Goal: Task Accomplishment & Management: Use online tool/utility

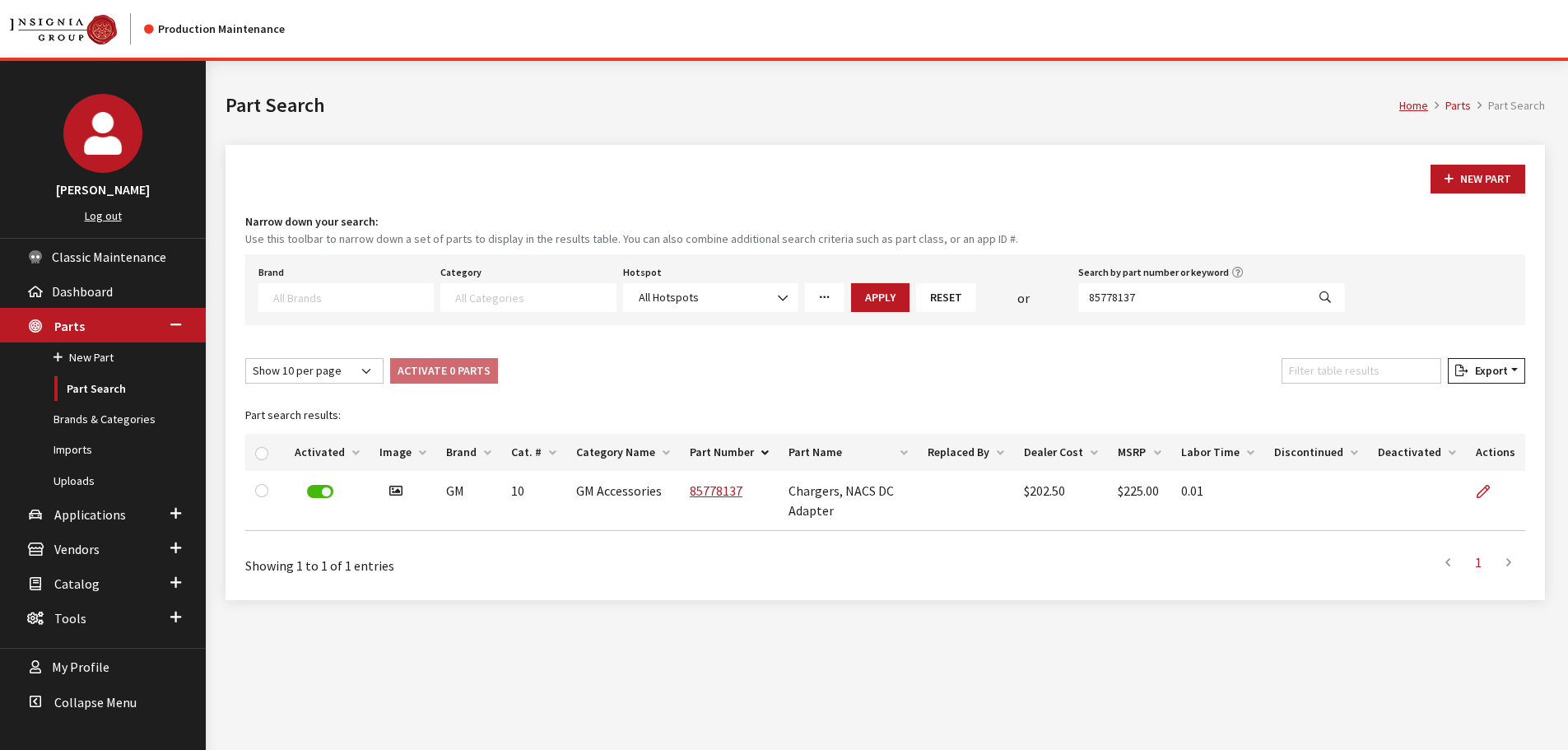
select select
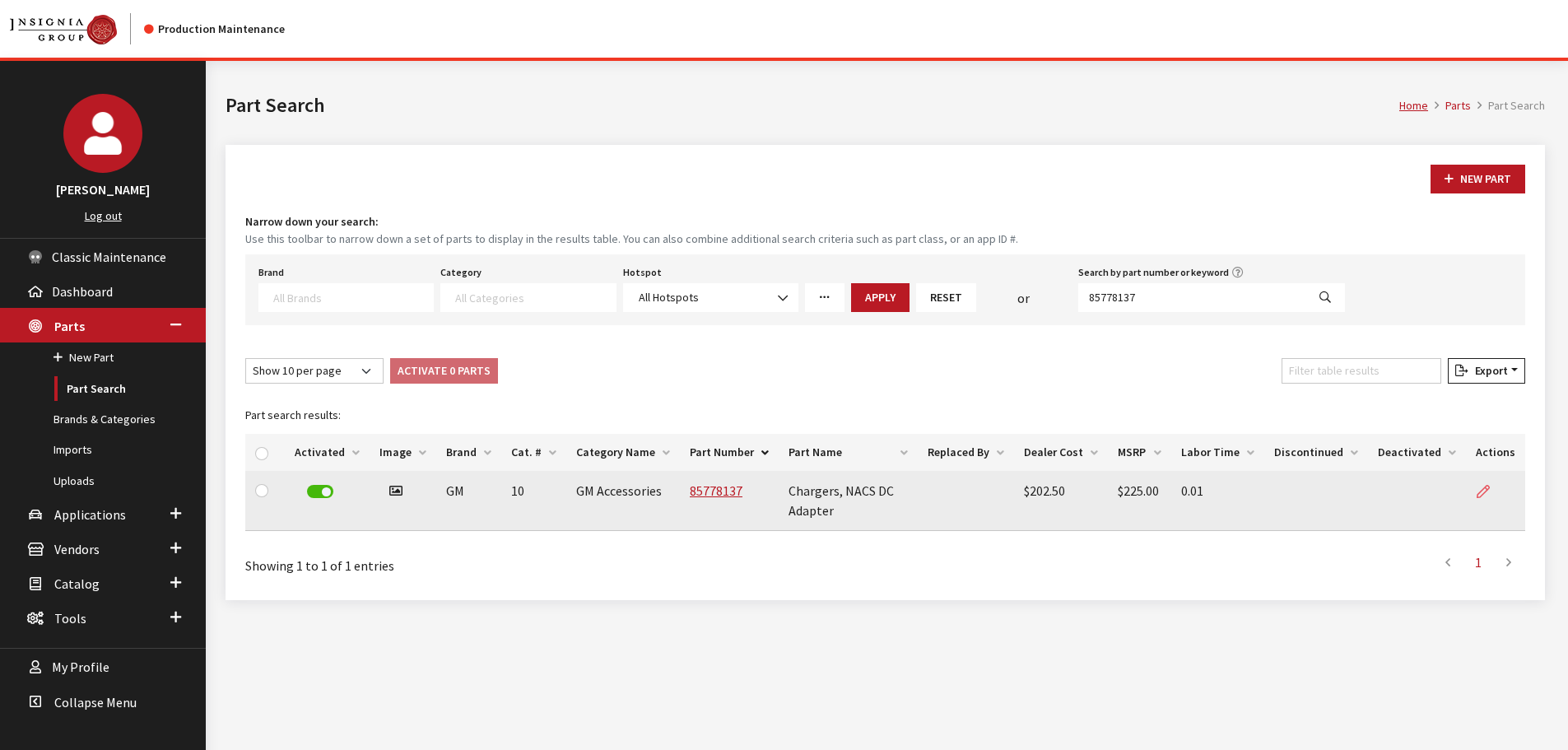
click at [1485, 490] on icon at bounding box center [1483, 492] width 14 height 14
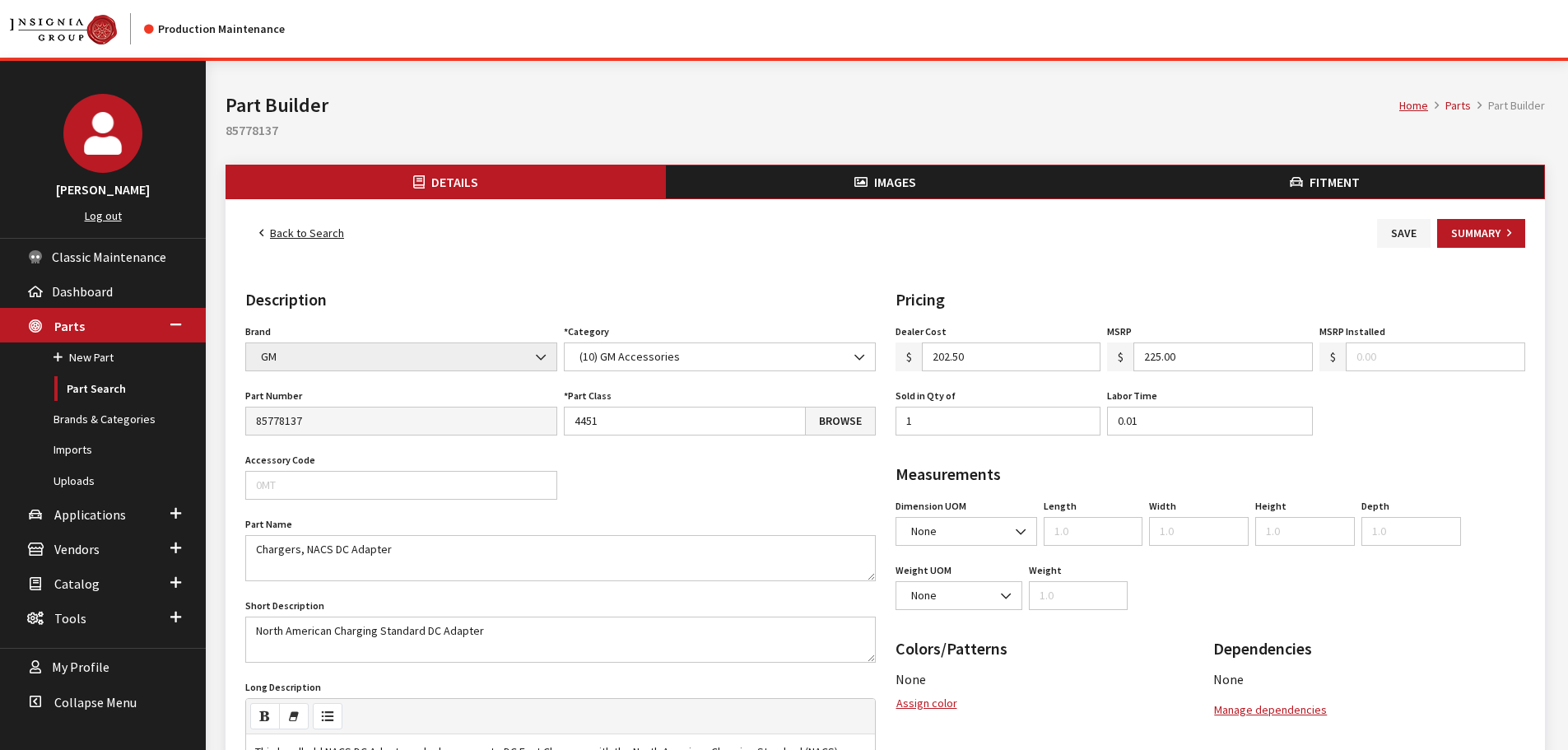
click at [240, 140] on div "Home Parts Part Builder Part Builder 85778137" at bounding box center [886, 113] width 1339 height 104
click at [240, 133] on h2 "85778137" at bounding box center [886, 130] width 1319 height 20
copy h2 "85778137"
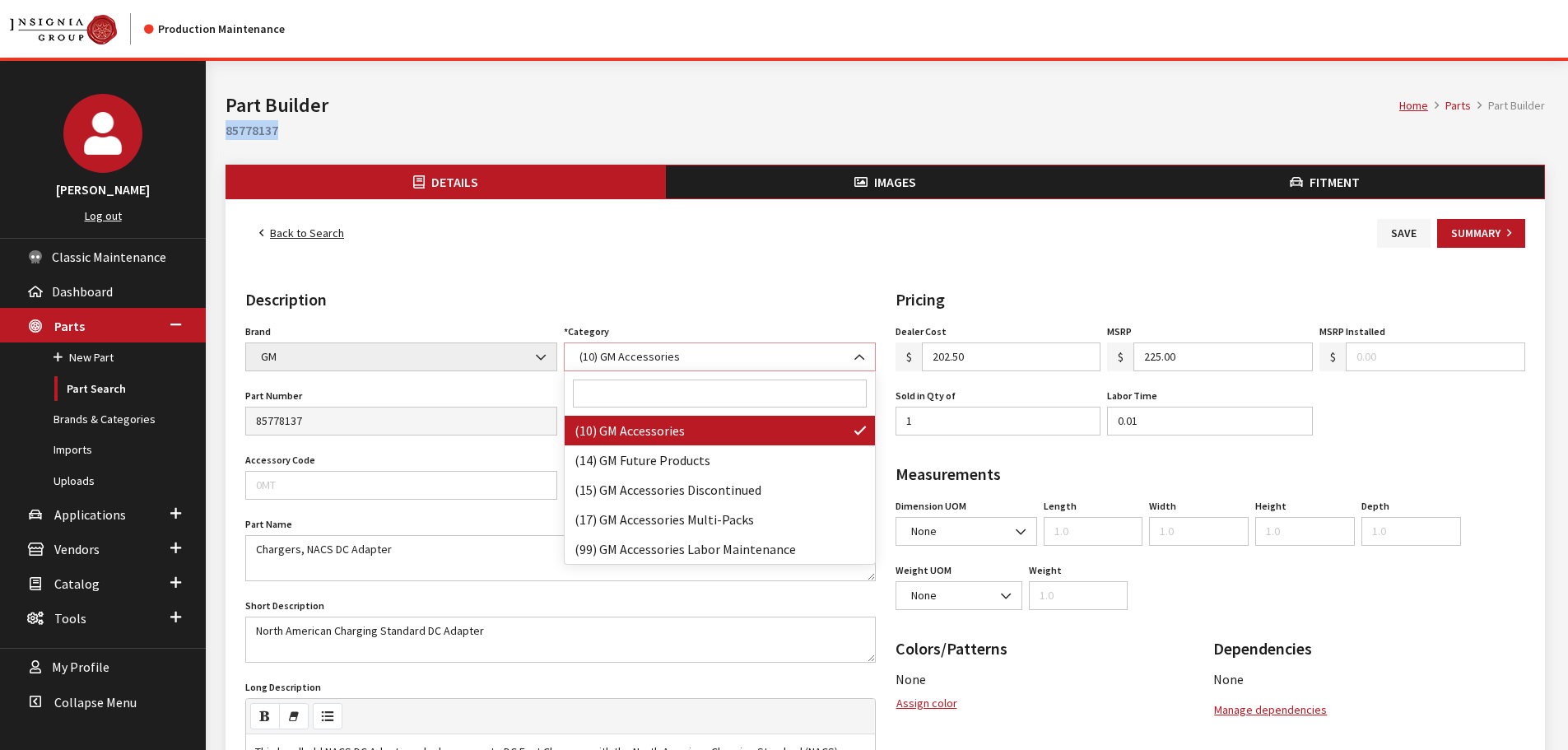
click at [829, 355] on span "(10) GM Accessories" at bounding box center [720, 357] width 290 height 17
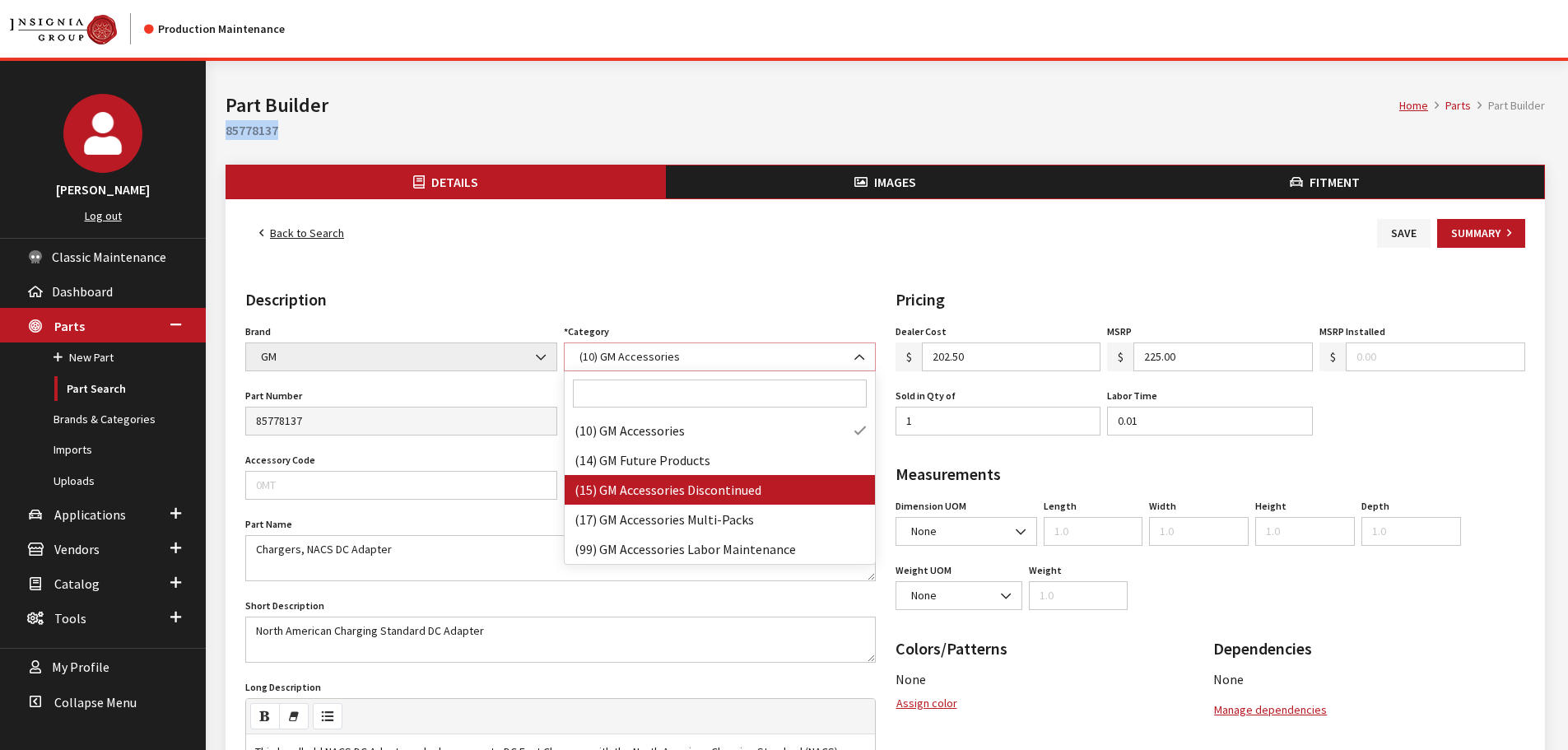
select select "10"
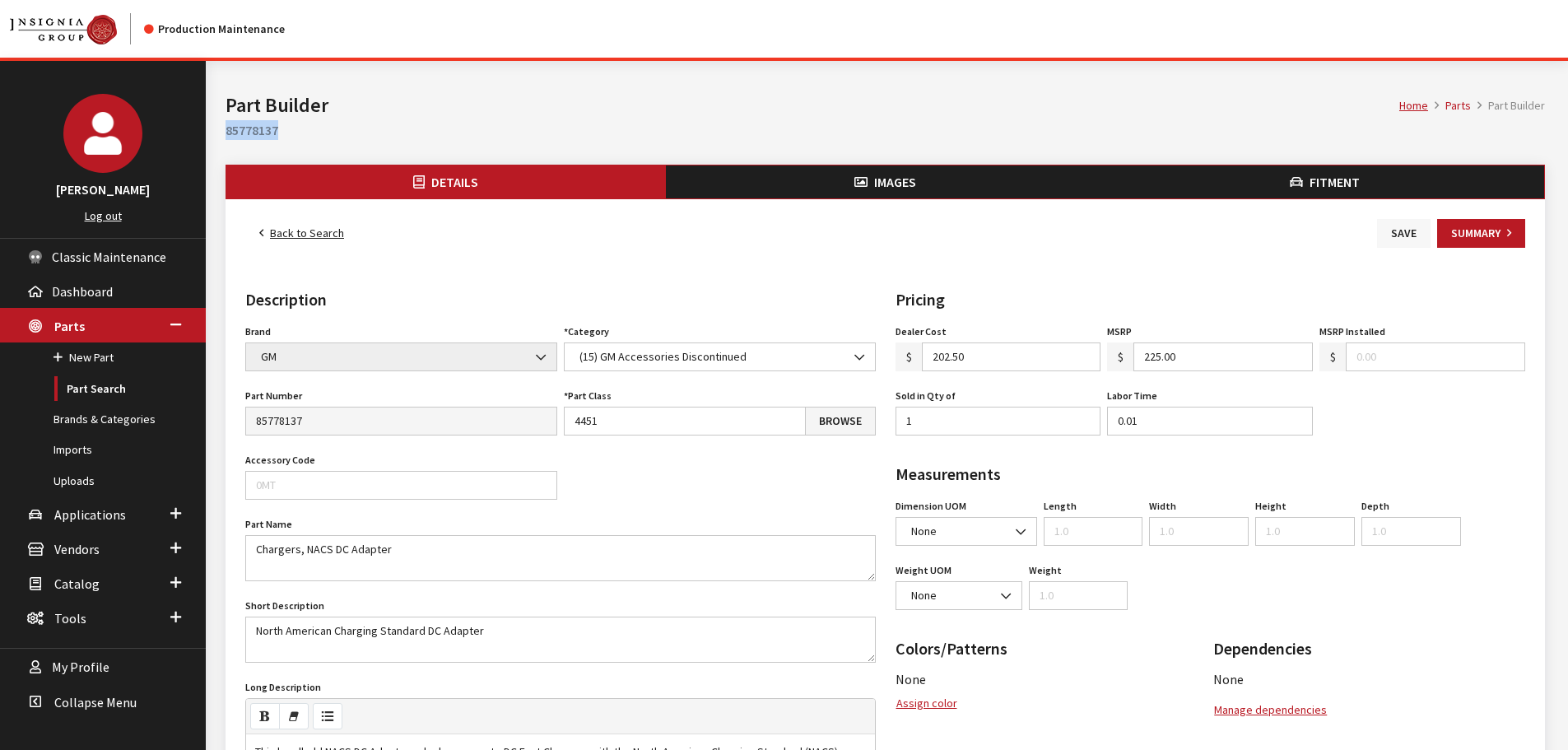
click at [1392, 228] on button "Save" at bounding box center [1404, 233] width 54 height 29
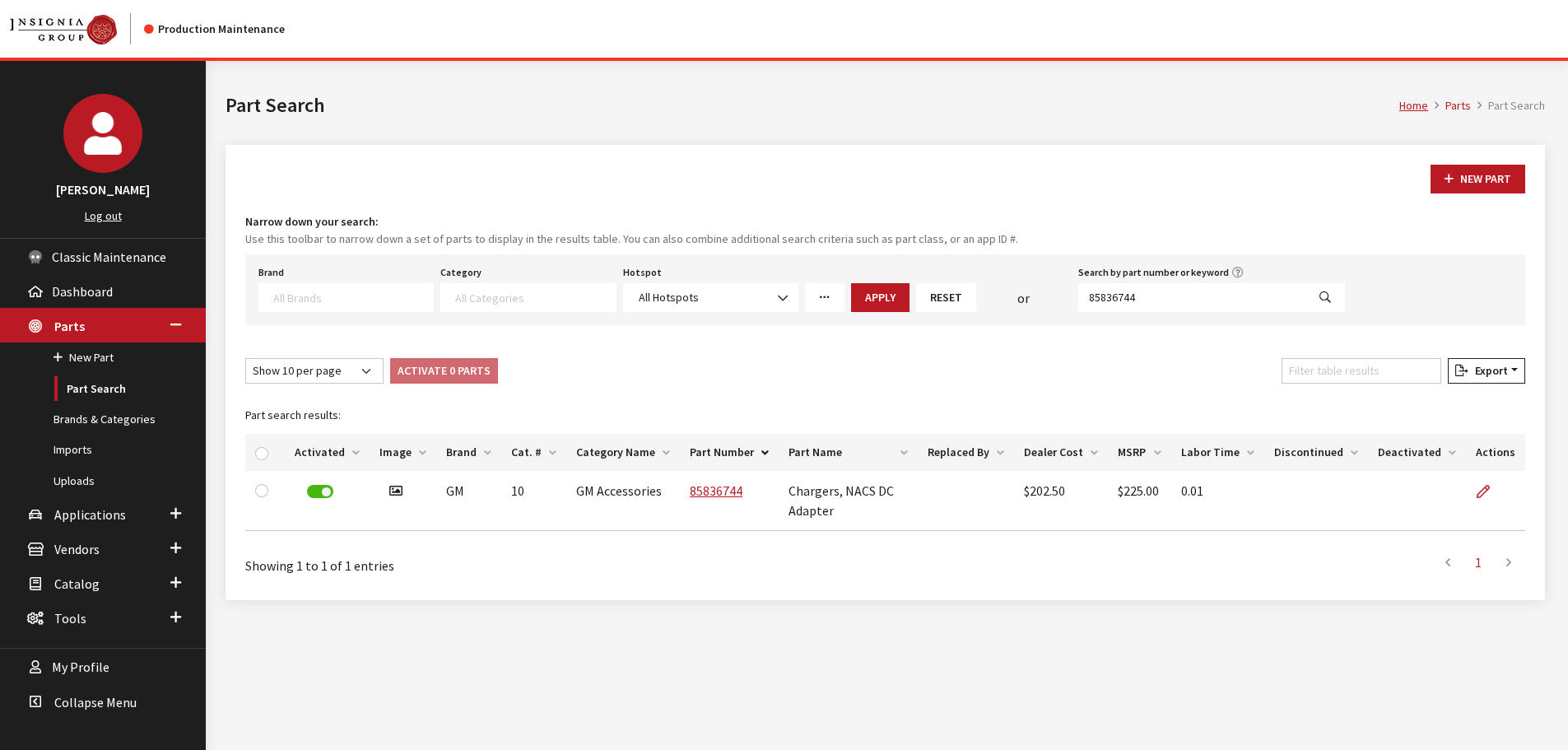
select select
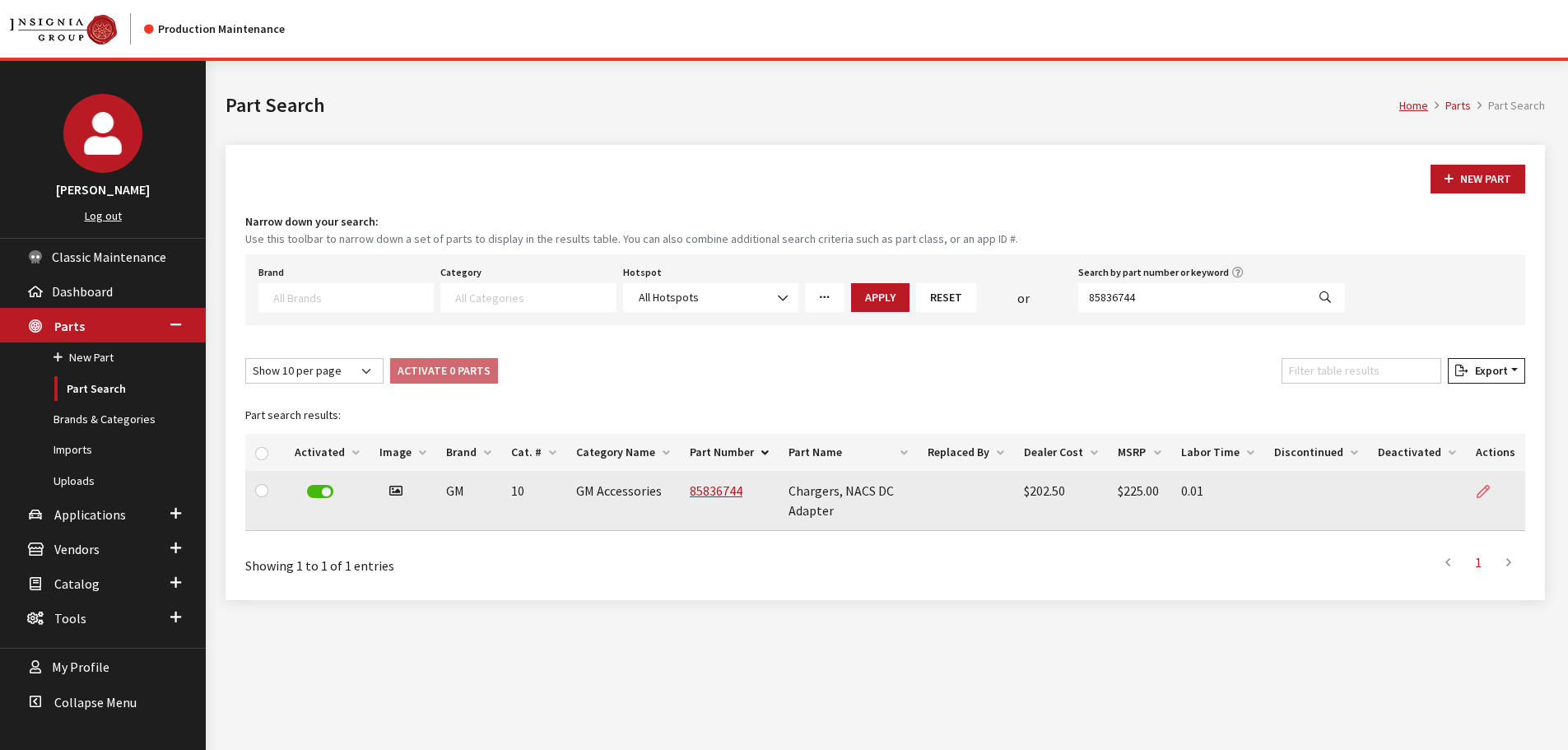
click at [1483, 494] on icon at bounding box center [1483, 492] width 14 height 14
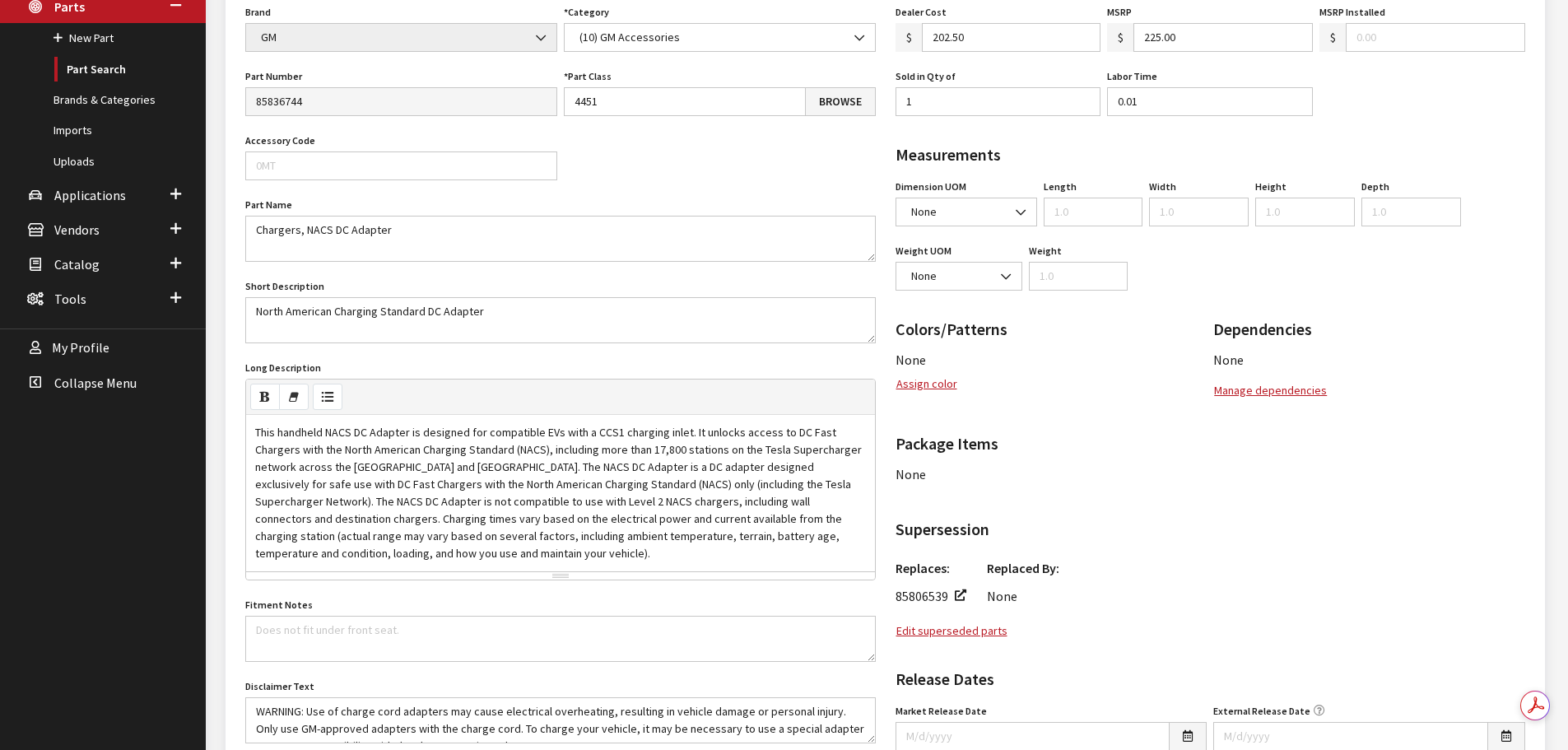
scroll to position [330, 0]
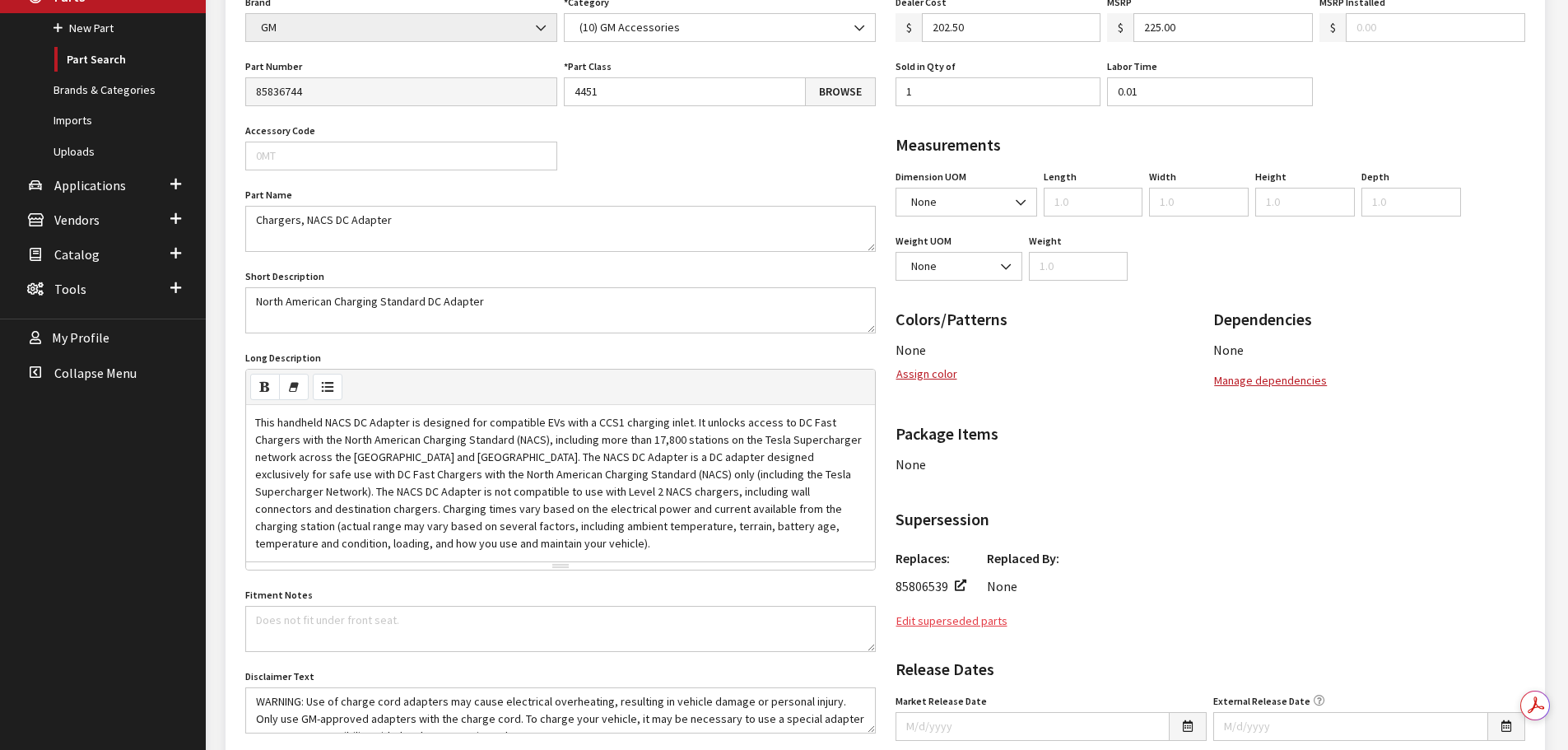
click at [947, 622] on button "Edit superseded parts" at bounding box center [952, 621] width 113 height 19
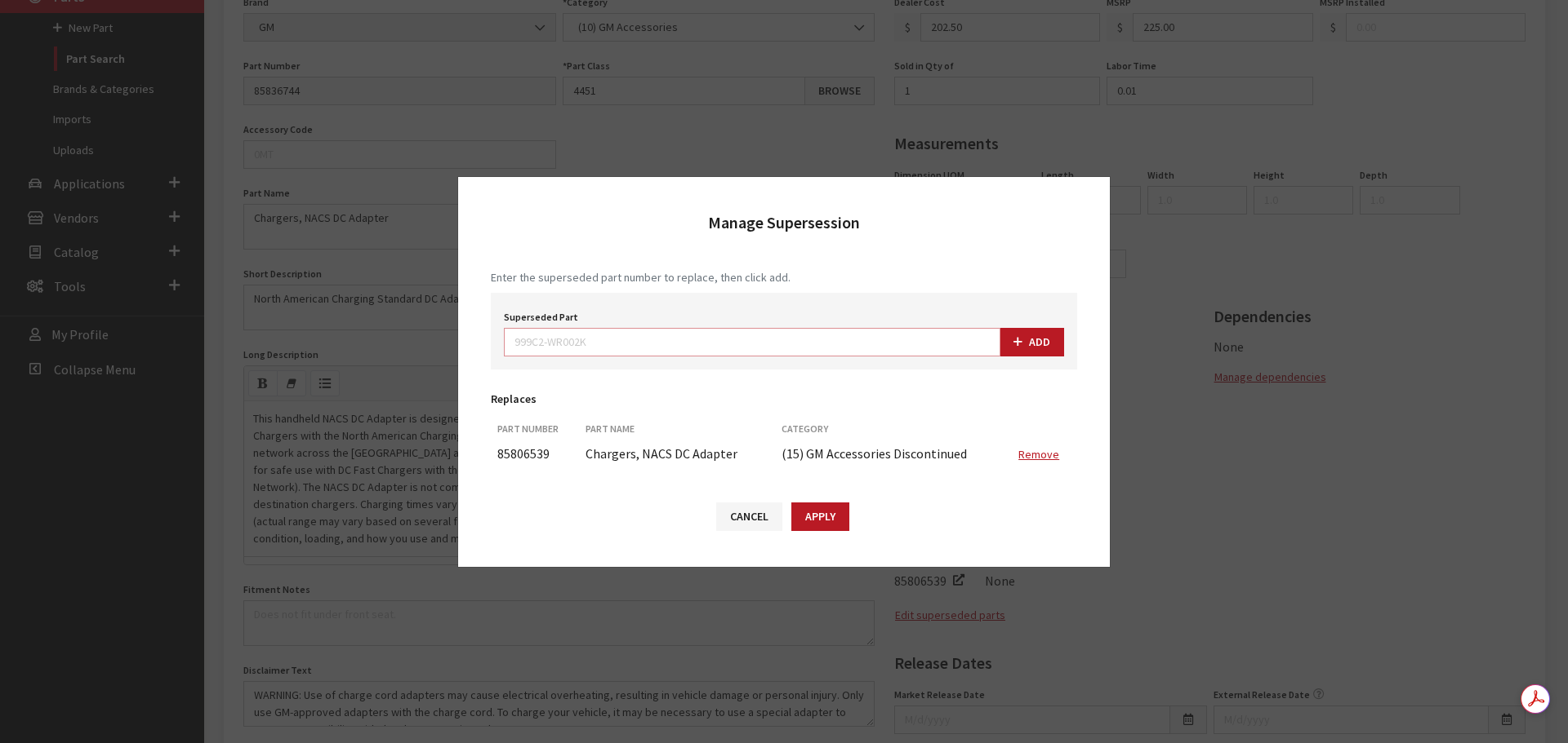
click at [917, 344] on input "Superseded Part" at bounding box center [752, 343] width 497 height 29
paste input "85778137"
type input "85778137"
click at [1027, 345] on button "Add" at bounding box center [1032, 343] width 65 height 29
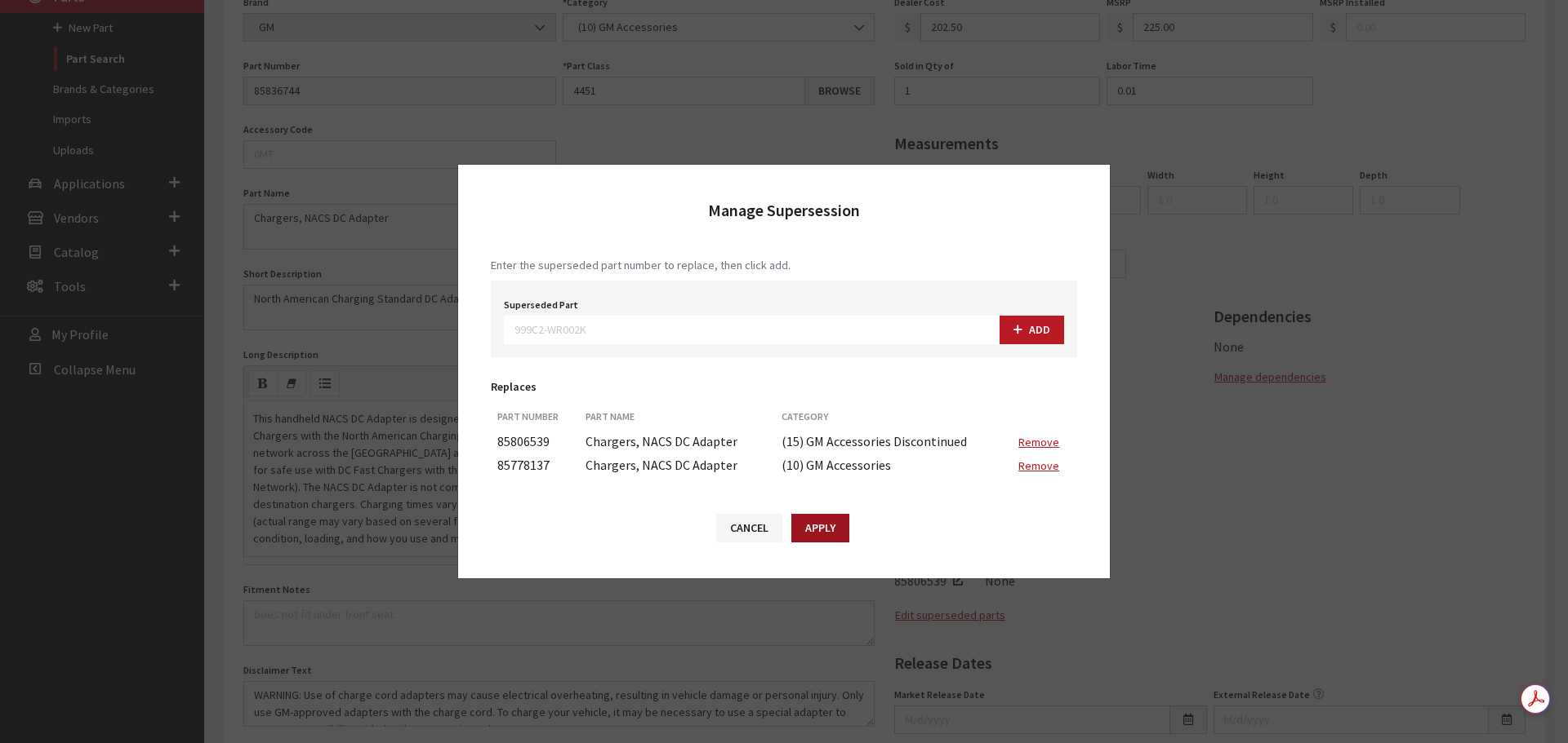
click at [826, 530] on button "Apply" at bounding box center [820, 529] width 58 height 29
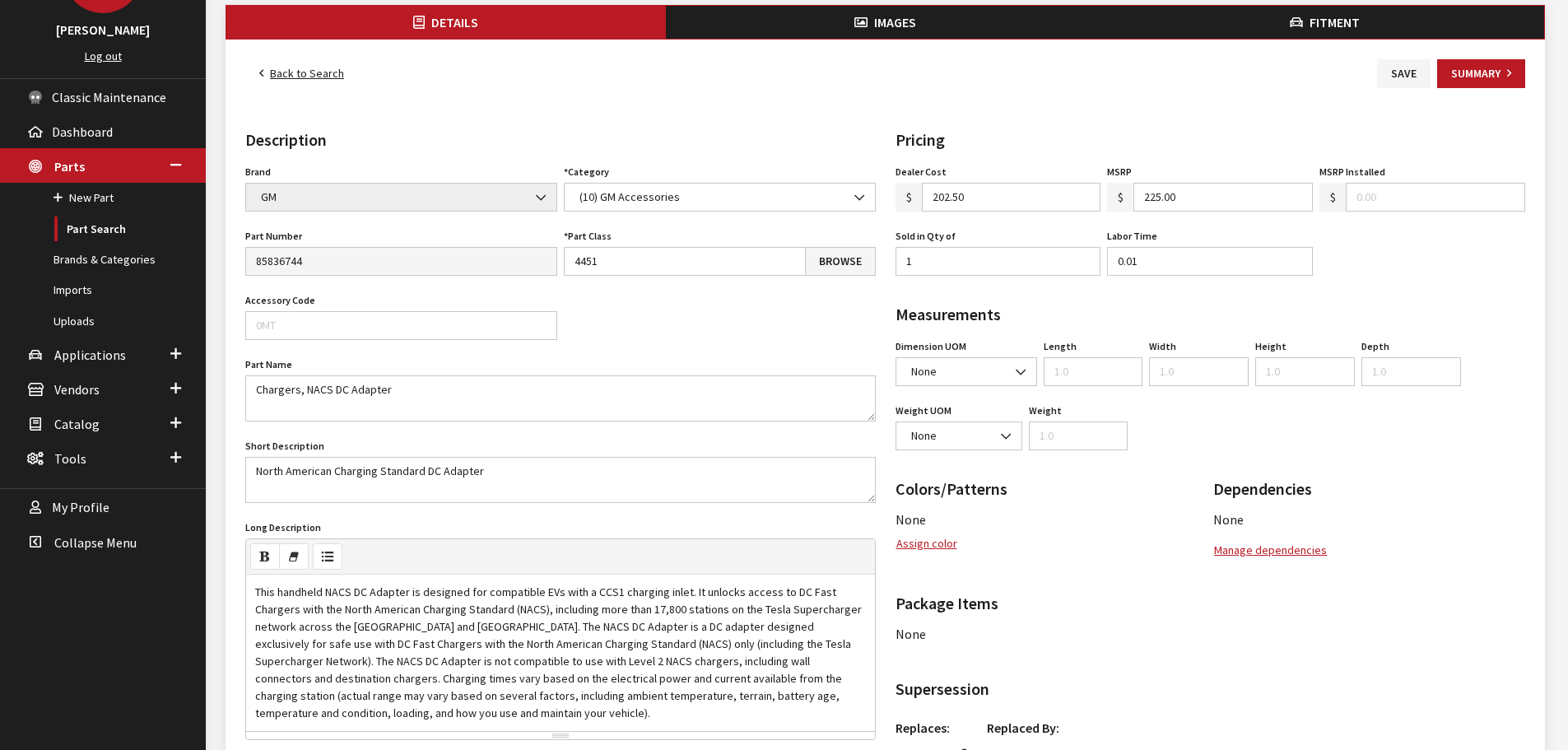
scroll to position [0, 0]
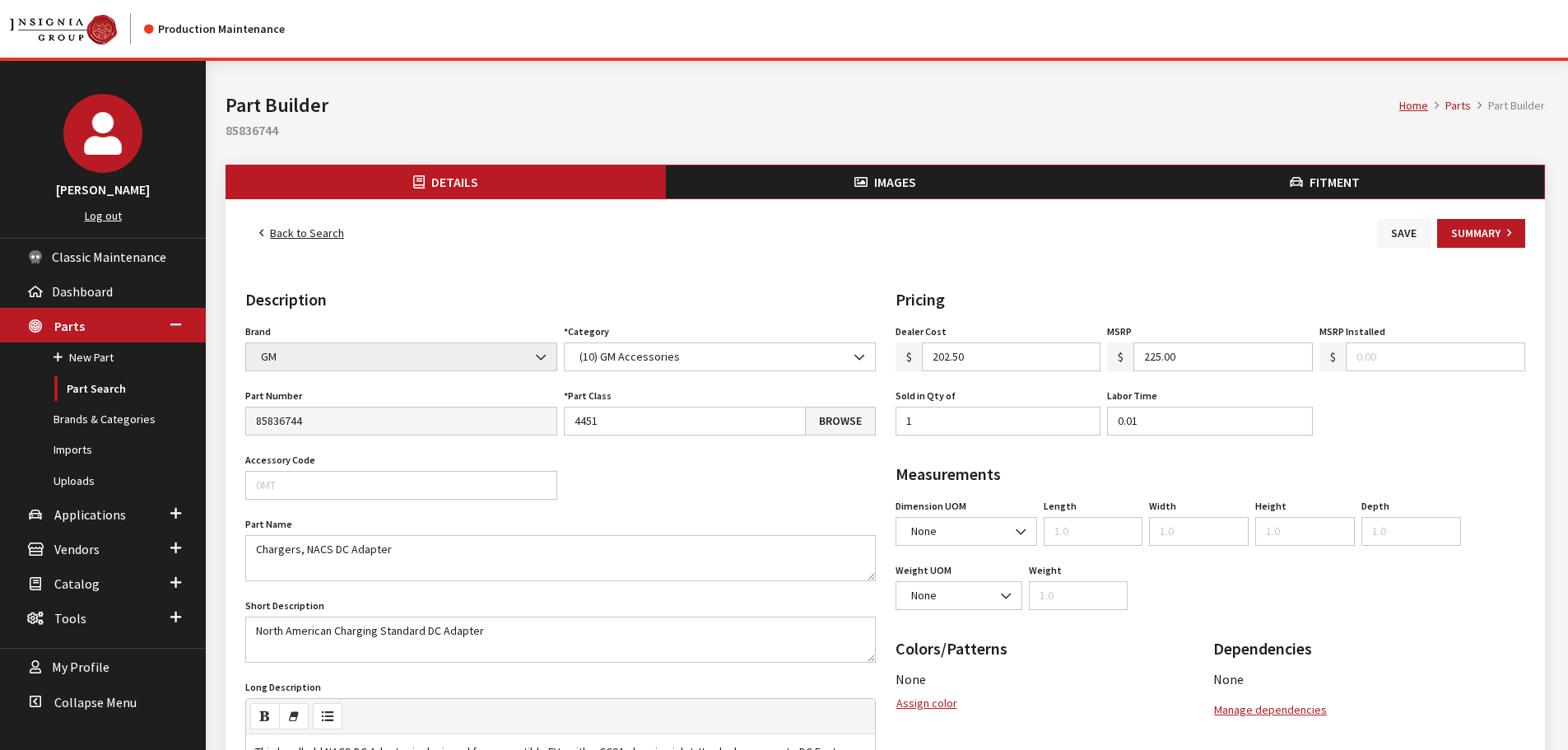
click at [1396, 236] on button "Save" at bounding box center [1404, 233] width 54 height 29
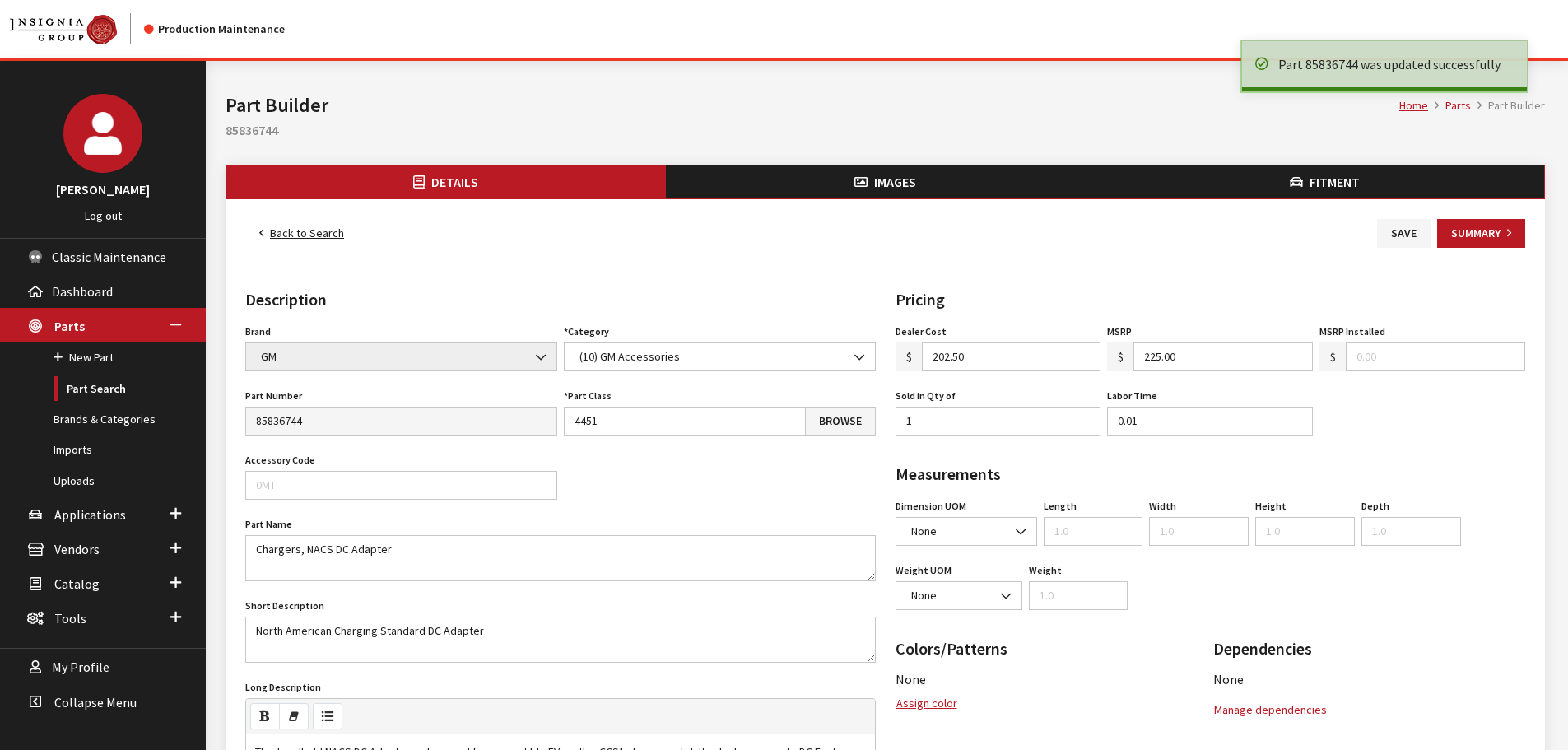
drag, startPoint x: 289, startPoint y: 232, endPoint x: 304, endPoint y: 210, distance: 26.6
click at [289, 232] on link "Back to Search" at bounding box center [301, 233] width 113 height 29
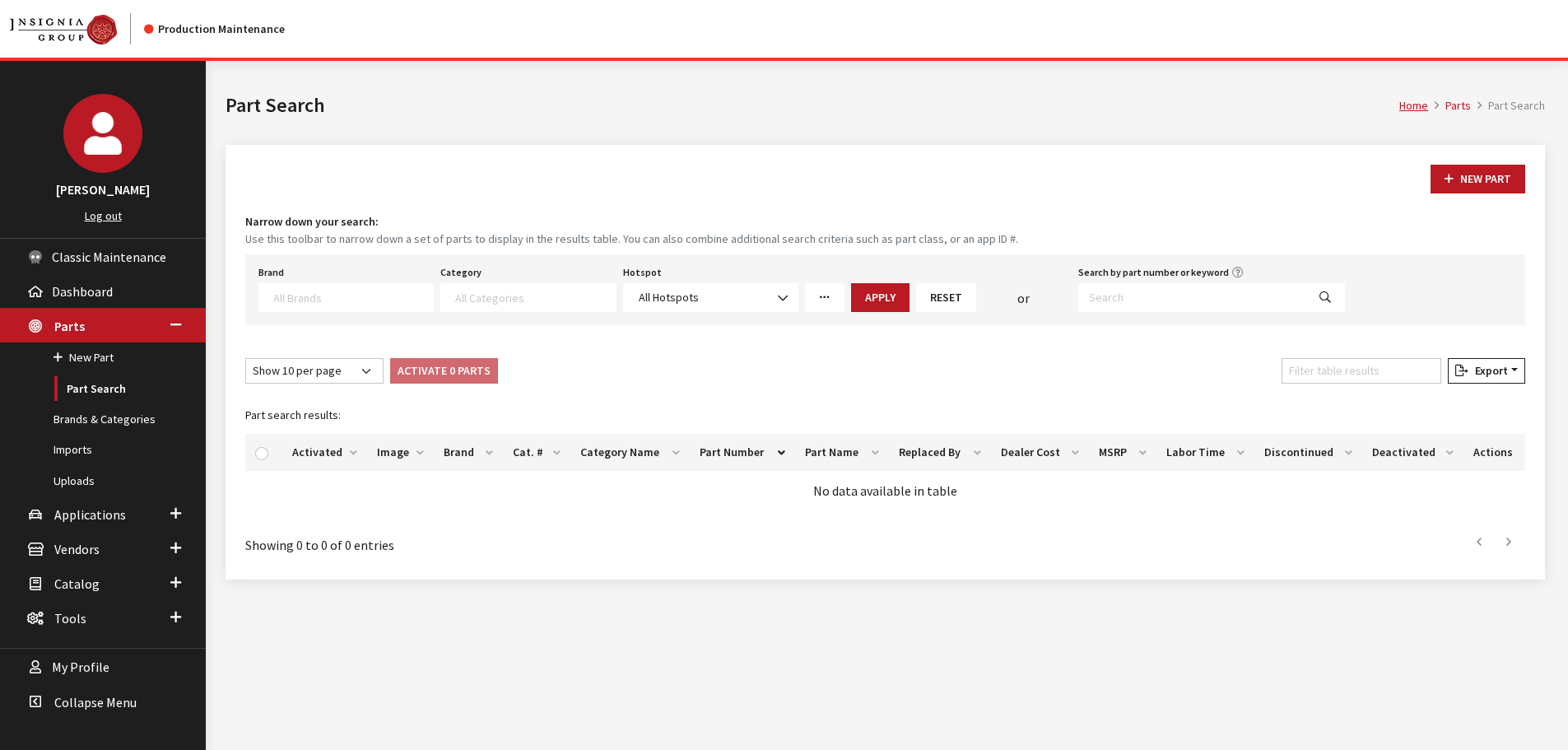
select select
drag, startPoint x: 1125, startPoint y: 301, endPoint x: 1149, endPoint y: 306, distance: 24.5
click at [1125, 301] on input "Search by part number or keyword" at bounding box center [1191, 298] width 228 height 29
paste input "85836744"
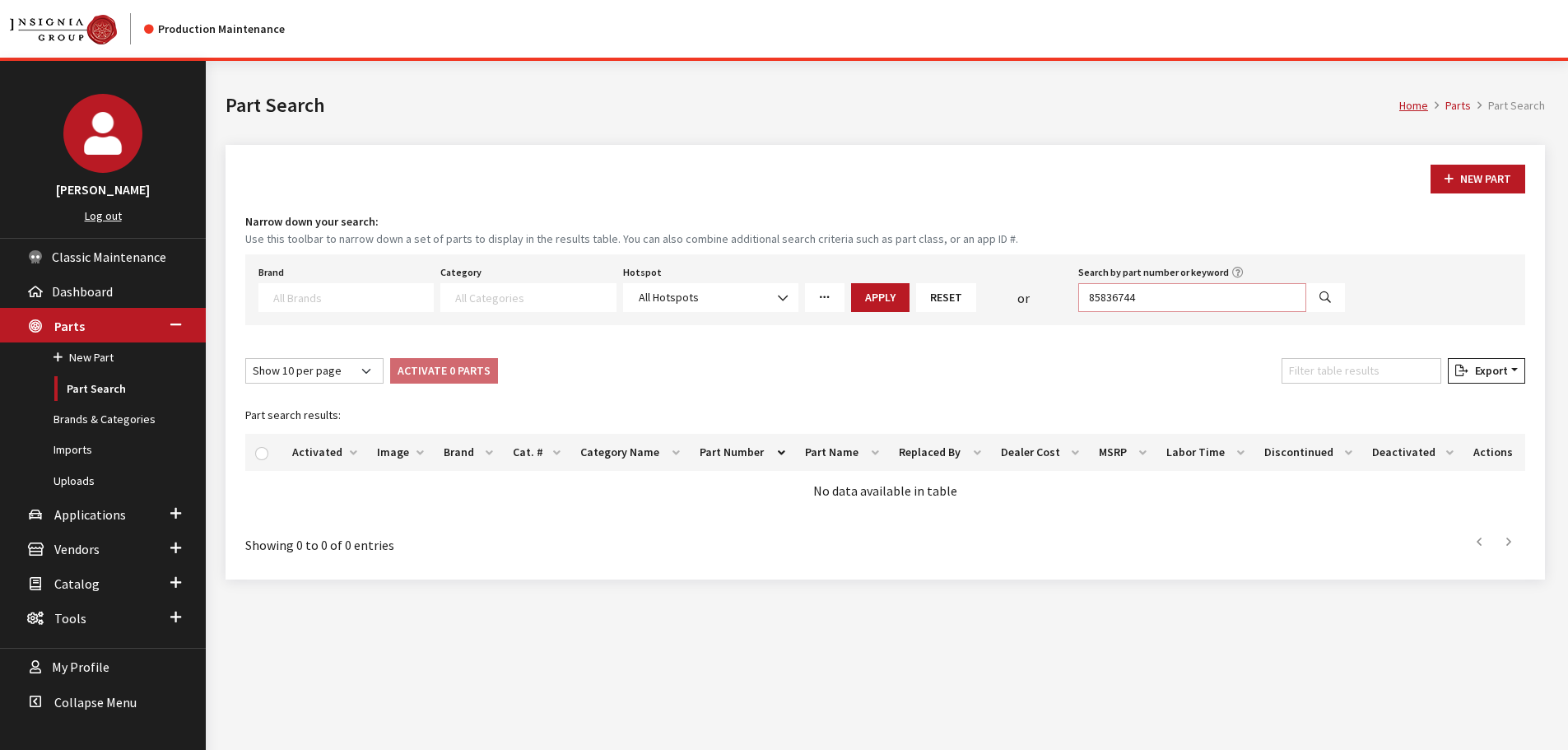
type input "85836744"
click at [1330, 307] on button "Search" at bounding box center [1326, 298] width 40 height 29
select select
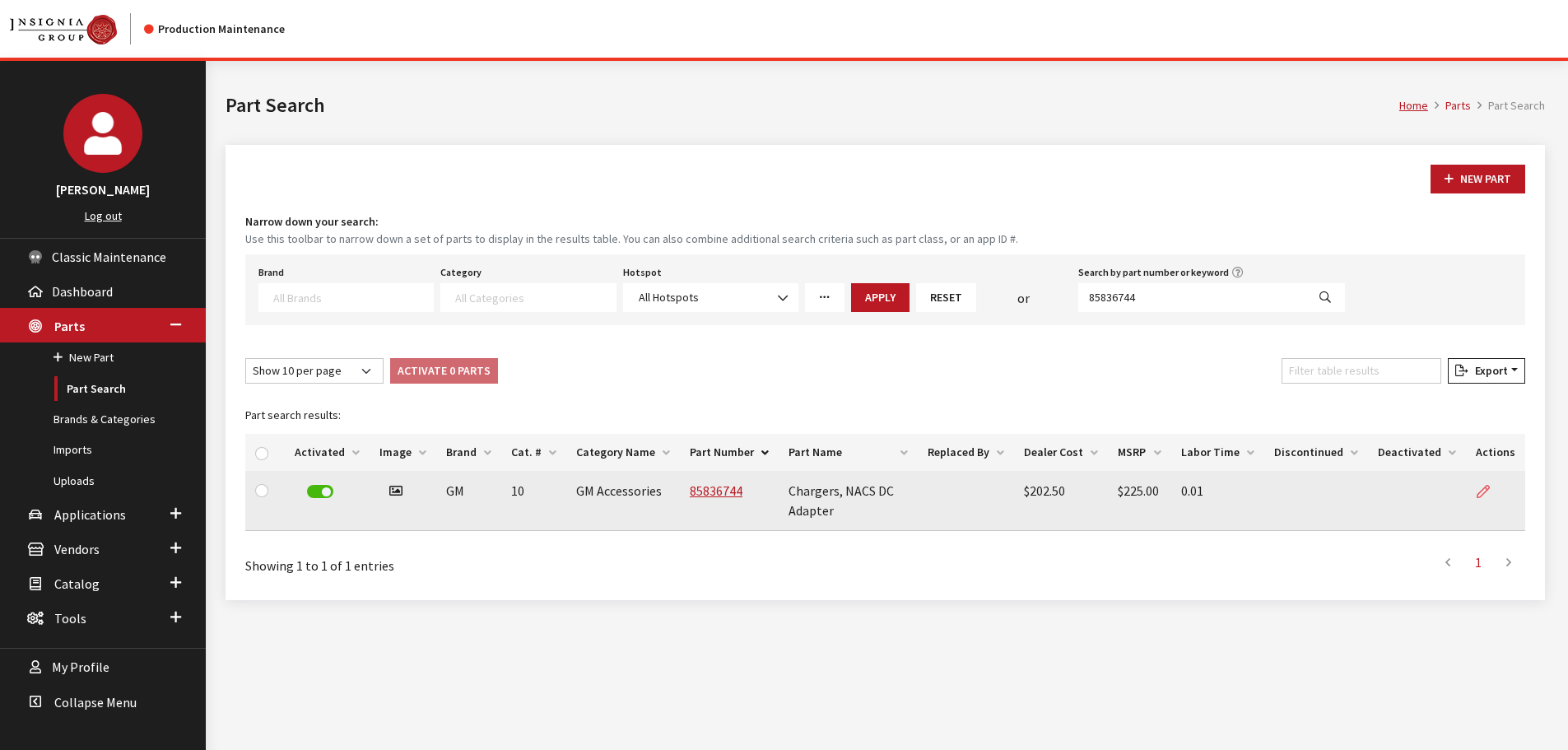
click at [1479, 495] on icon at bounding box center [1483, 492] width 14 height 14
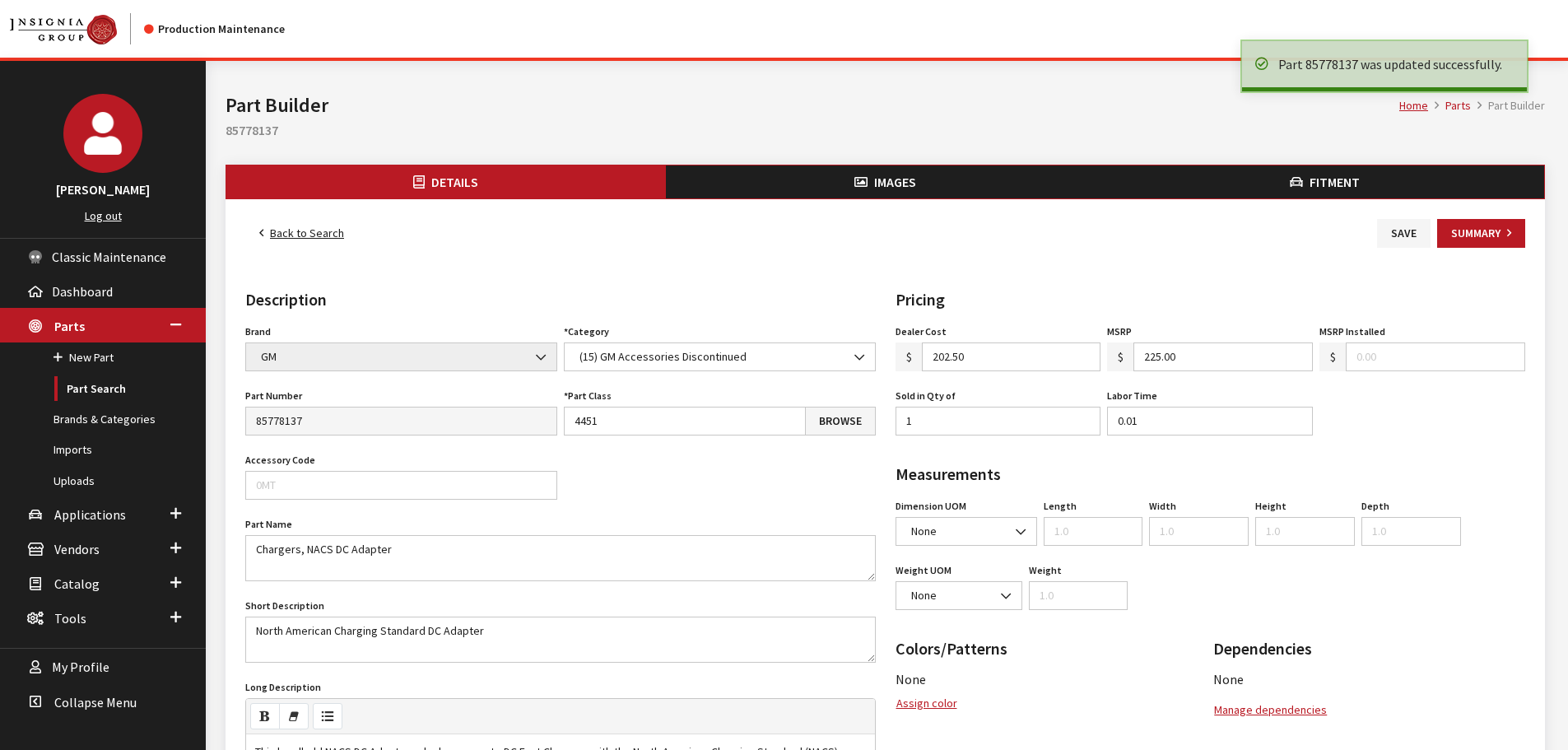
drag, startPoint x: 307, startPoint y: 236, endPoint x: 368, endPoint y: 155, distance: 101.4
click at [307, 236] on link "Back to Search" at bounding box center [301, 233] width 113 height 29
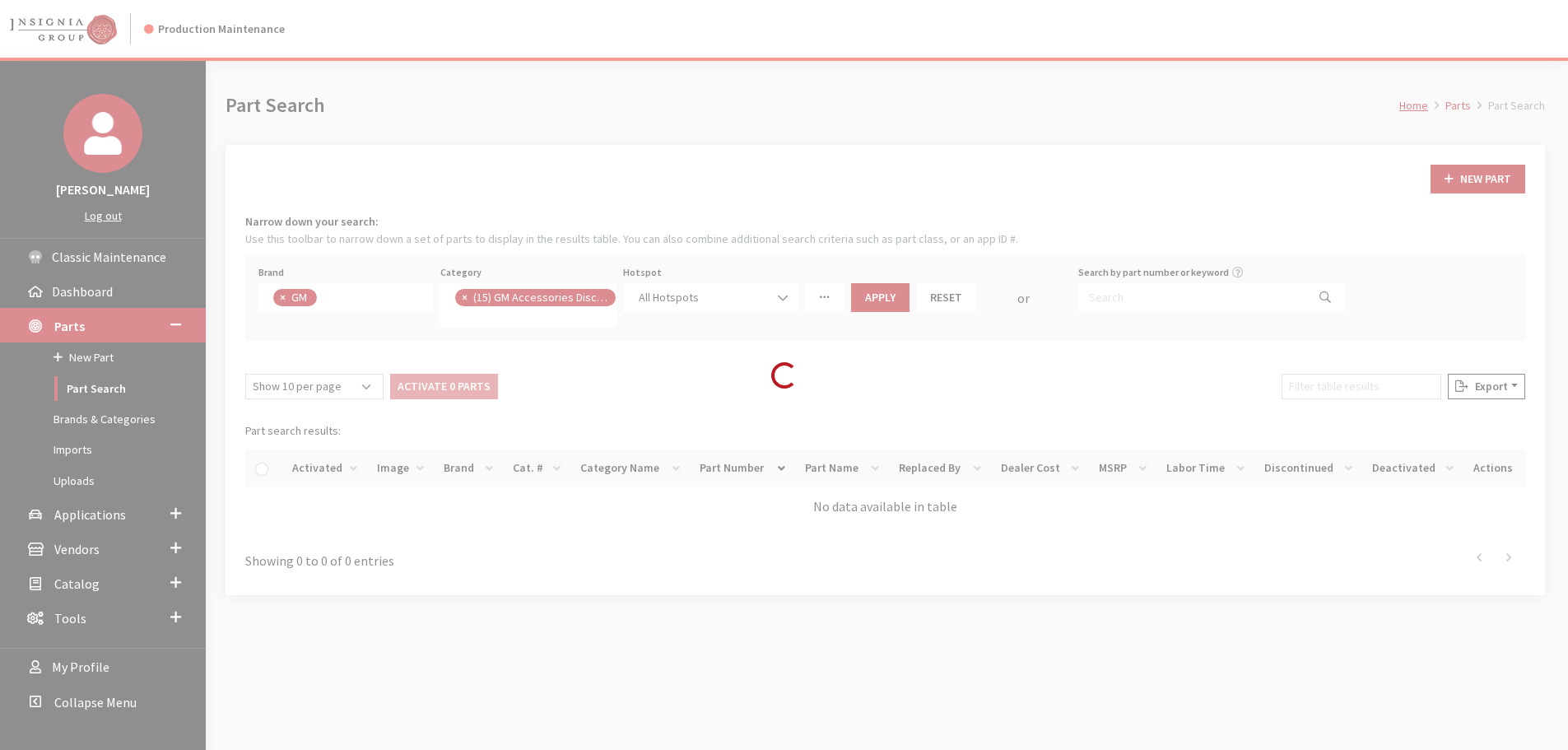
scroll to position [31, 0]
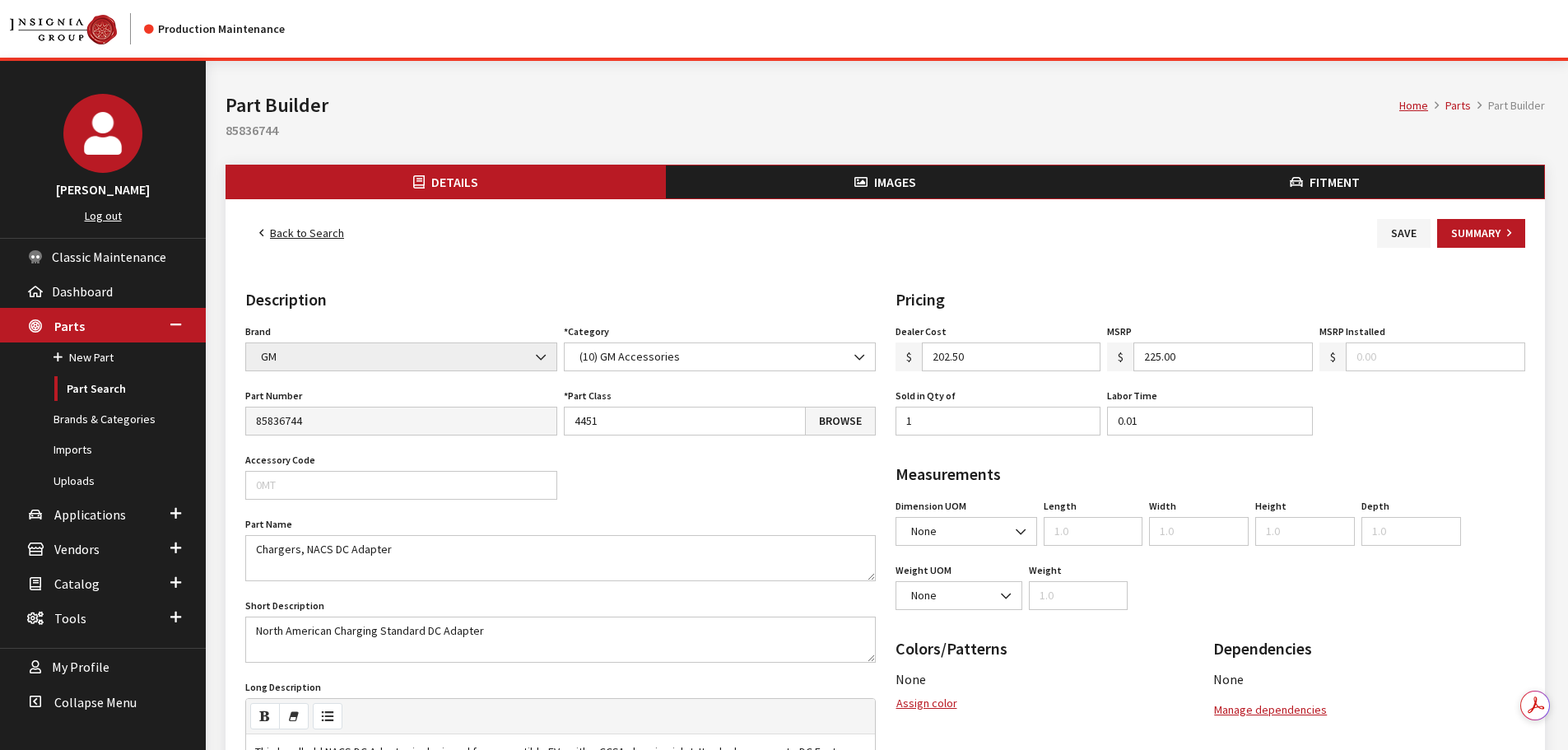
drag, startPoint x: 972, startPoint y: 351, endPoint x: 891, endPoint y: 359, distance: 81.4
click at [891, 359] on div "Pricing Dealer Cost $ 202.50 MSRP $ 225.00 MSRP Installed $ Sold in Qty of 1 La…" at bounding box center [1210, 757] width 651 height 940
type input "247.50"
drag, startPoint x: 1194, startPoint y: 353, endPoint x: 1105, endPoint y: 359, distance: 89.2
click at [1105, 359] on div "MSRP $ 225.00" at bounding box center [1210, 346] width 212 height 51
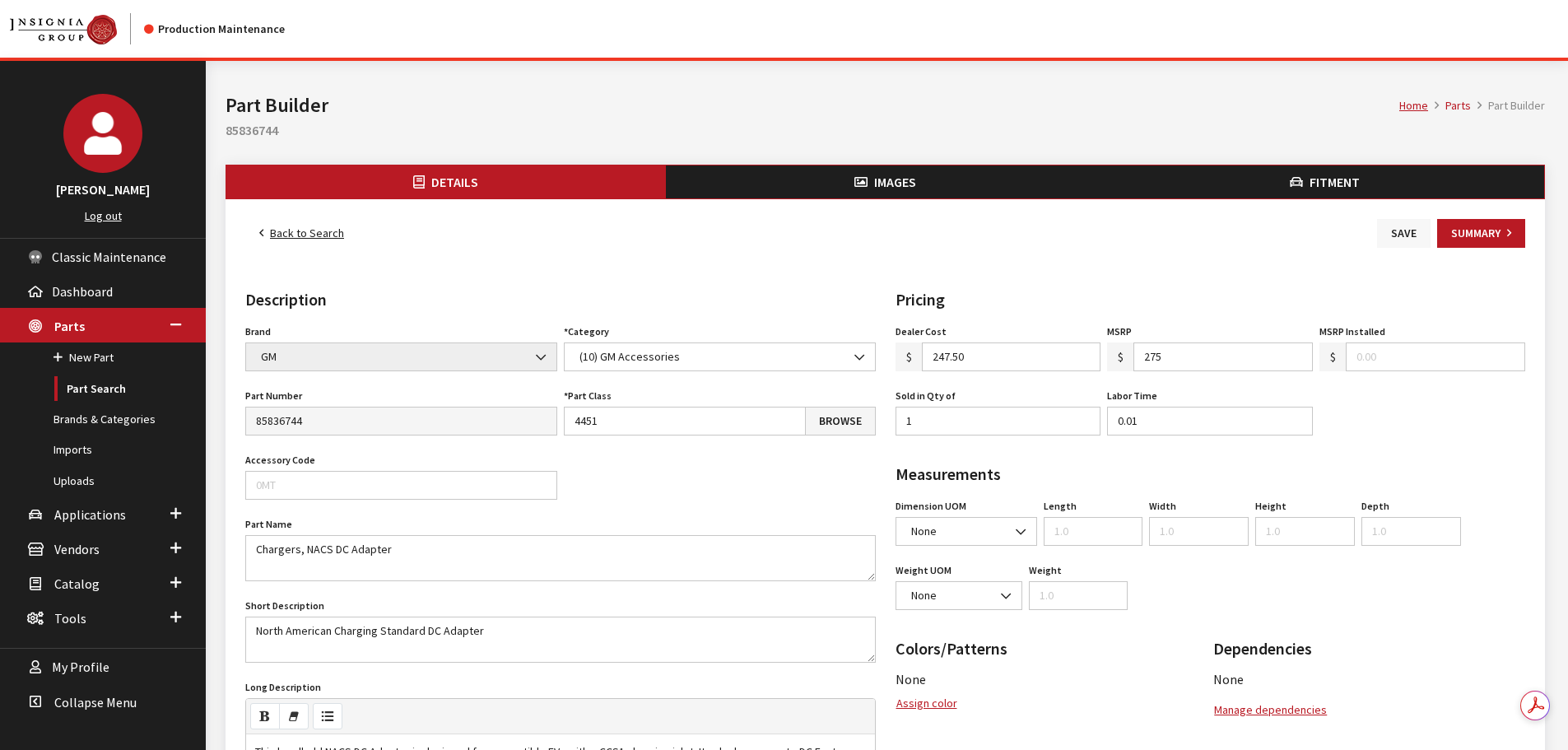
type input "275.00"
click at [1409, 228] on button "Save" at bounding box center [1404, 233] width 54 height 29
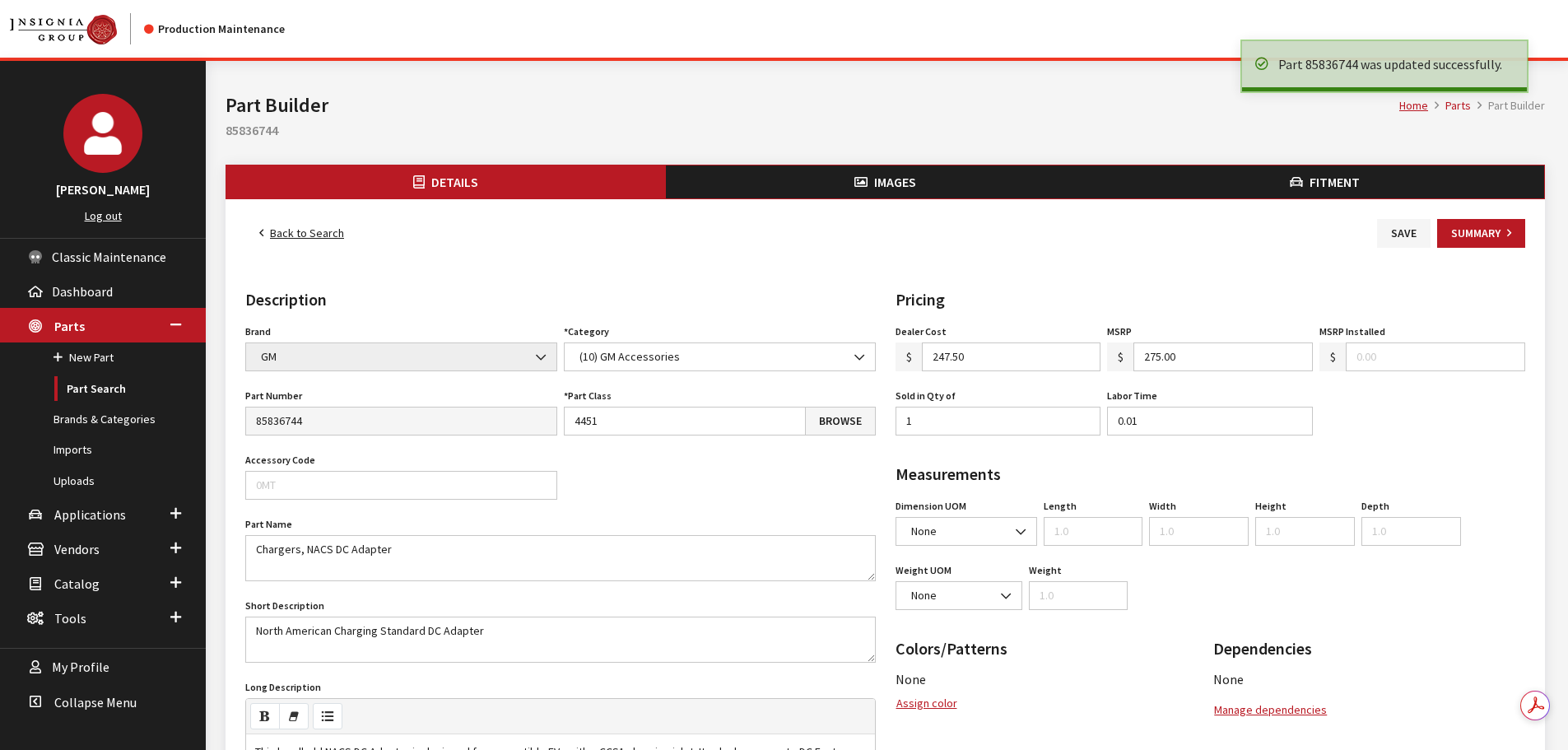
drag, startPoint x: 332, startPoint y: 239, endPoint x: 322, endPoint y: 232, distance: 12.2
click at [332, 236] on link "Back to Search" at bounding box center [301, 233] width 113 height 29
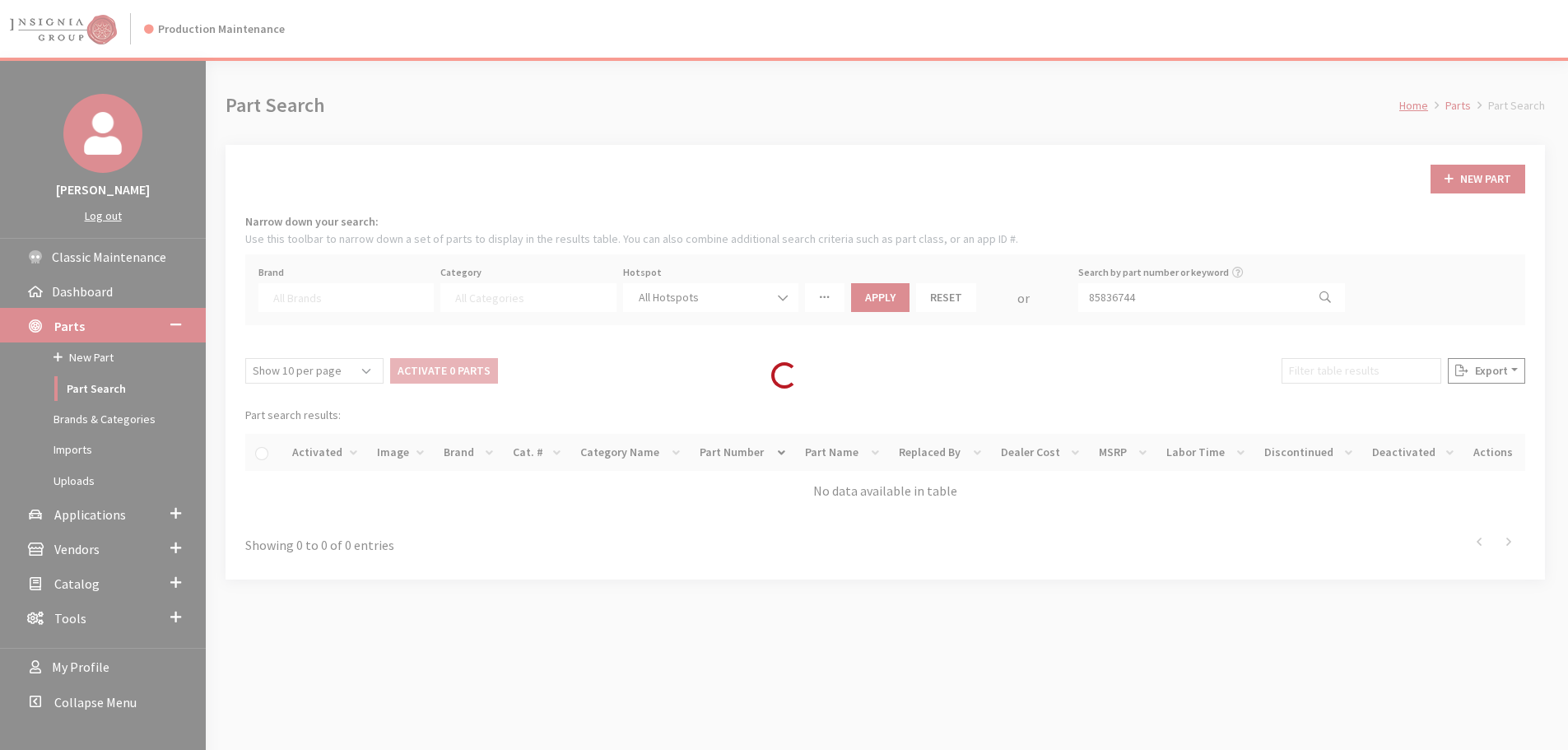
select select
